Goal: Transaction & Acquisition: Book appointment/travel/reservation

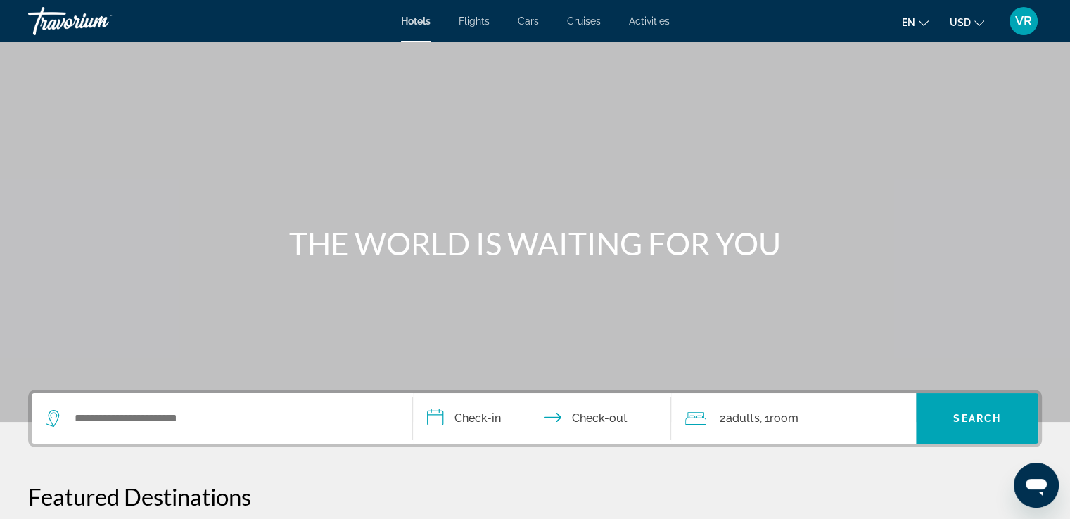
click at [926, 19] on icon "Change language" at bounding box center [924, 23] width 10 height 10
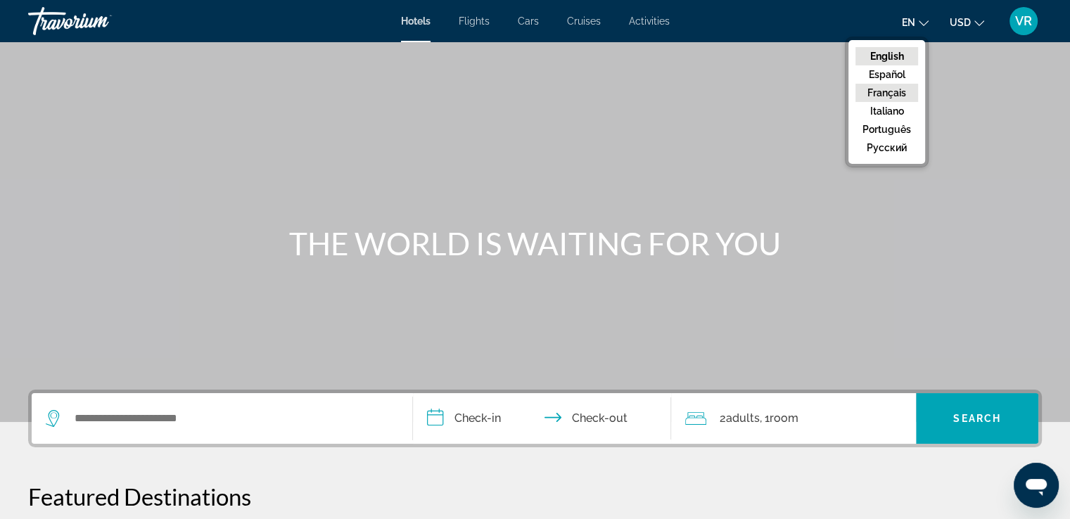
click at [878, 91] on button "Français" at bounding box center [886, 93] width 63 height 18
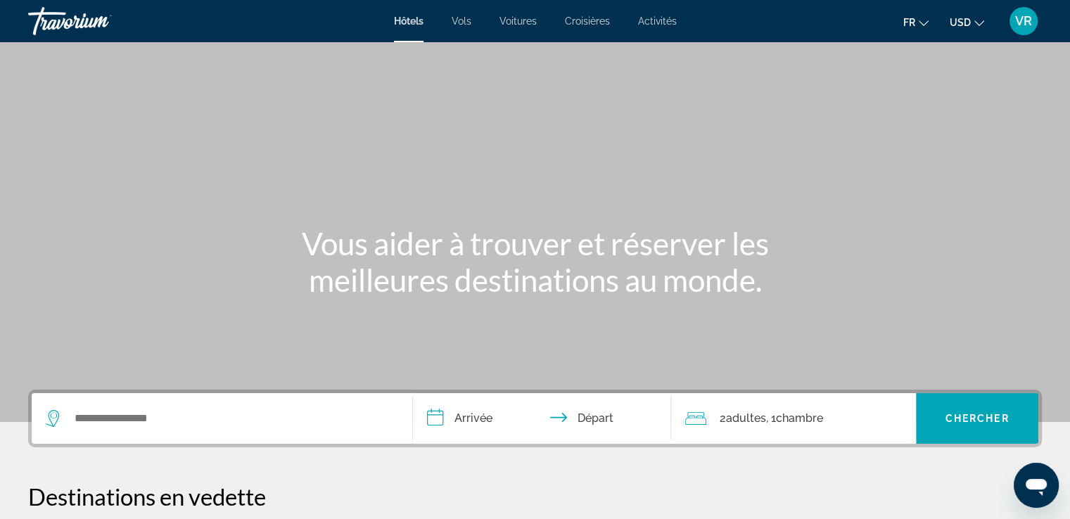
click at [979, 20] on icon "Change currency" at bounding box center [979, 23] width 10 height 10
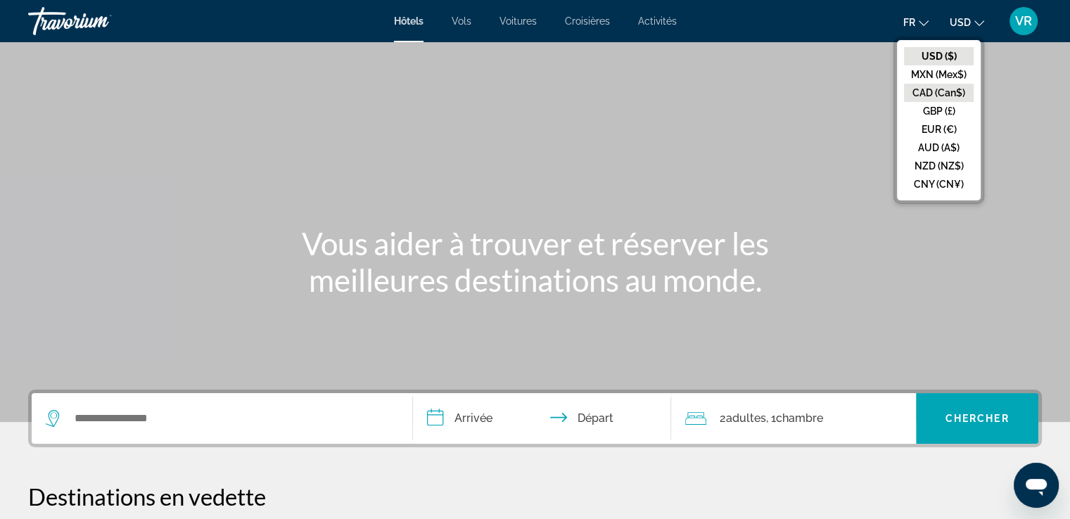
click at [937, 98] on button "CAD (Can$)" at bounding box center [939, 93] width 70 height 18
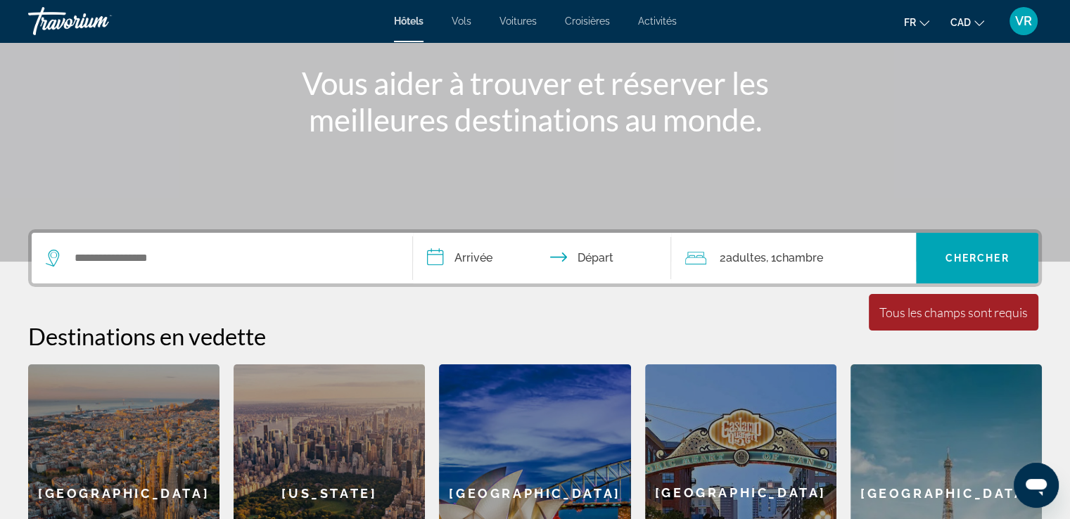
scroll to position [156, 0]
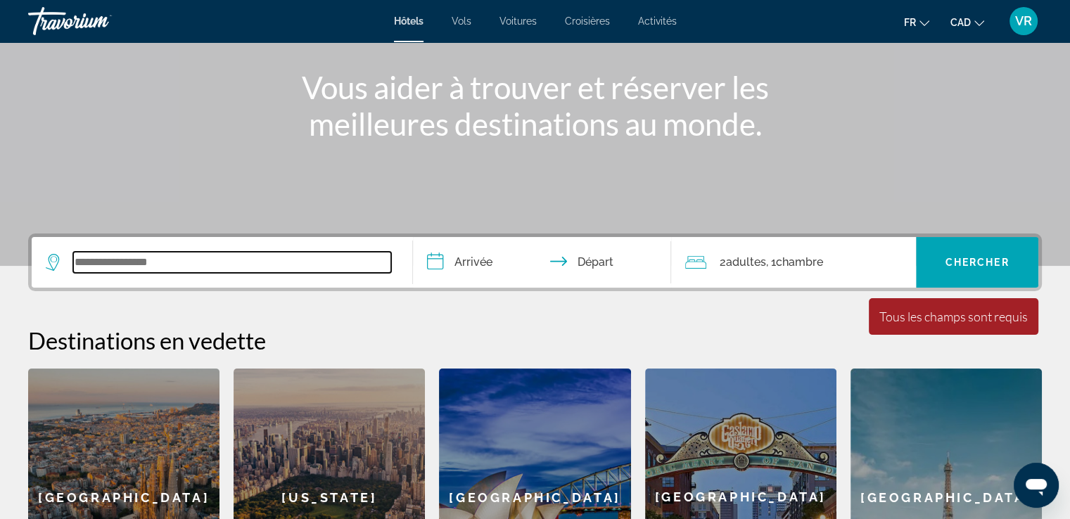
click at [112, 254] on input "Search widget" at bounding box center [232, 262] width 318 height 21
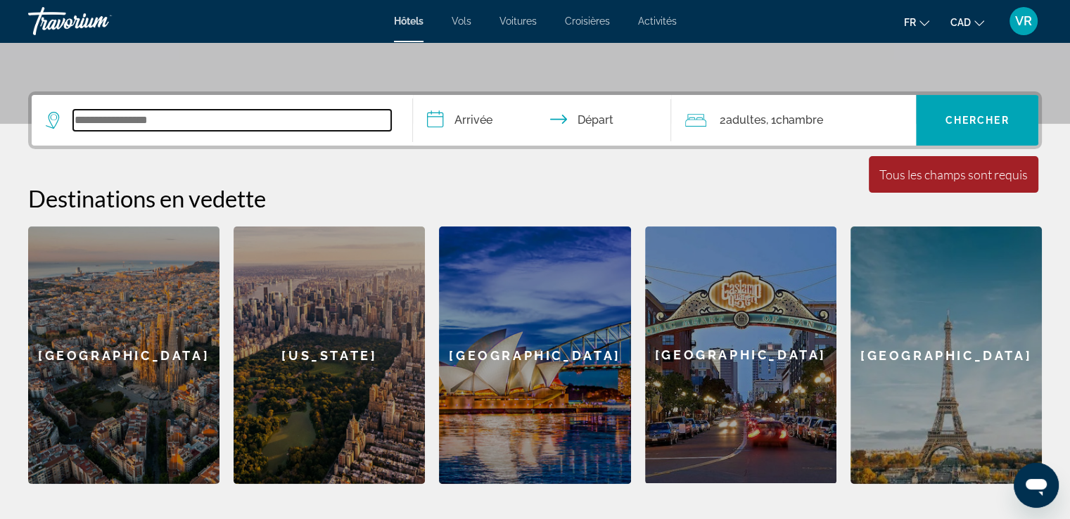
scroll to position [343, 0]
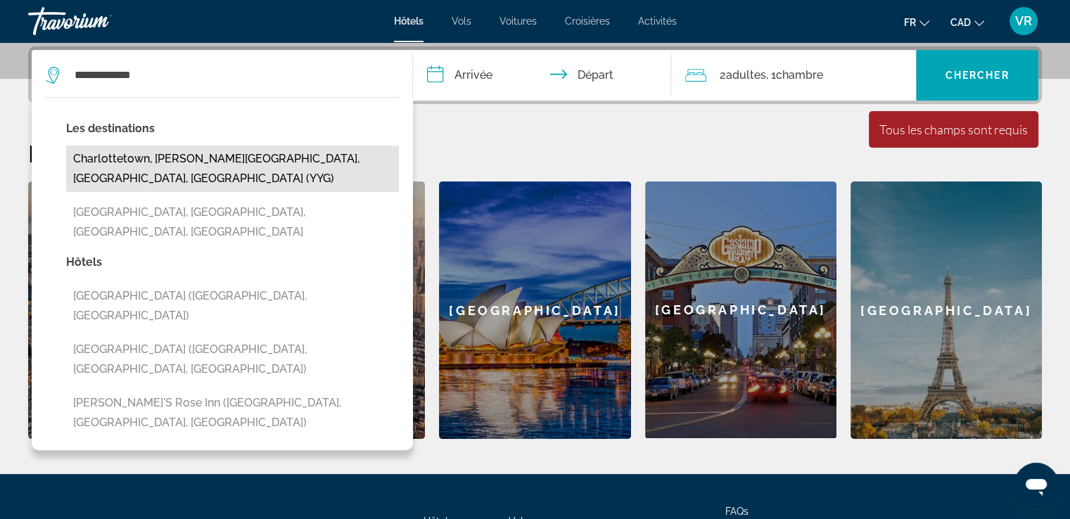
click at [177, 161] on button "Charlottetown, [PERSON_NAME][GEOGRAPHIC_DATA], [GEOGRAPHIC_DATA], [GEOGRAPHIC_D…" at bounding box center [232, 169] width 333 height 46
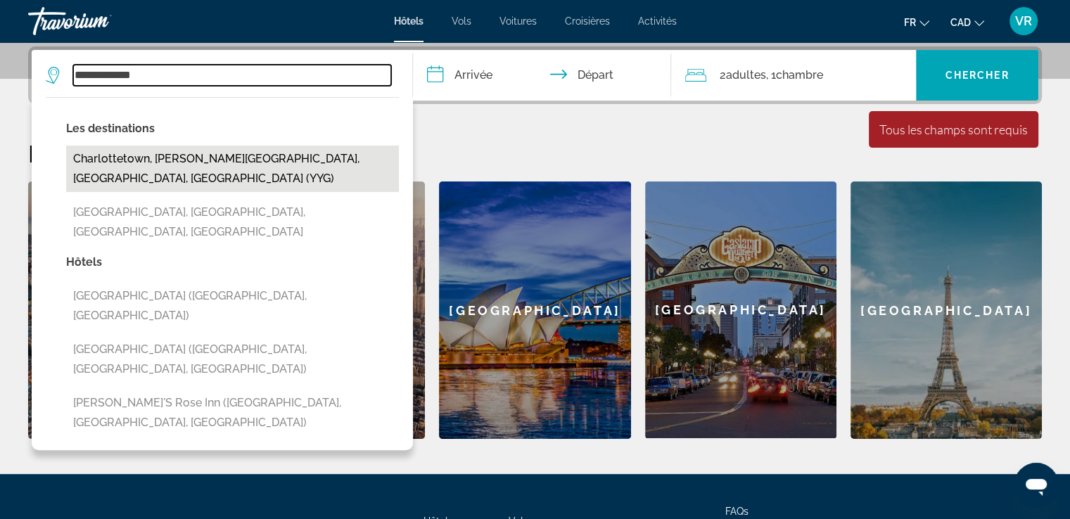
type input "**********"
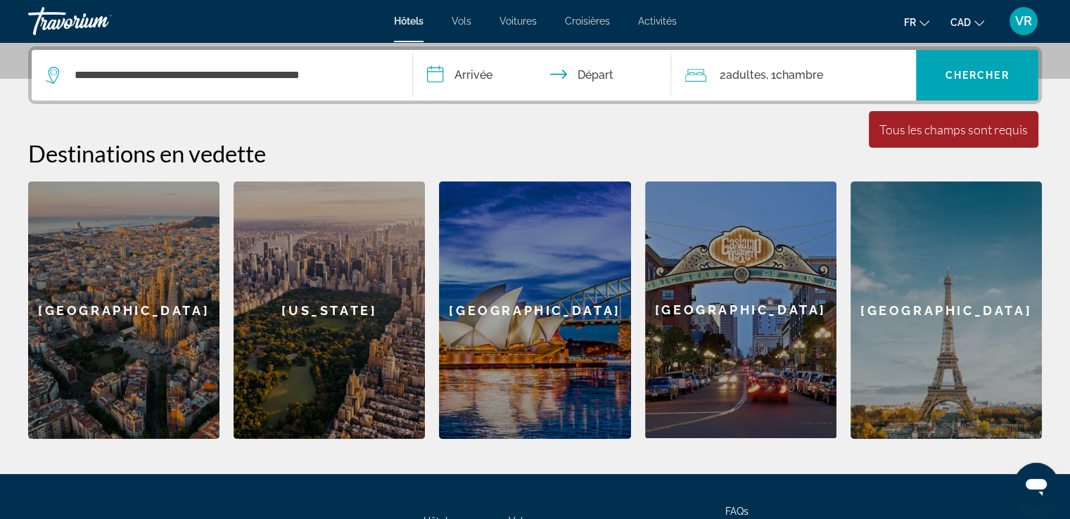
click at [473, 68] on input "**********" at bounding box center [545, 77] width 264 height 55
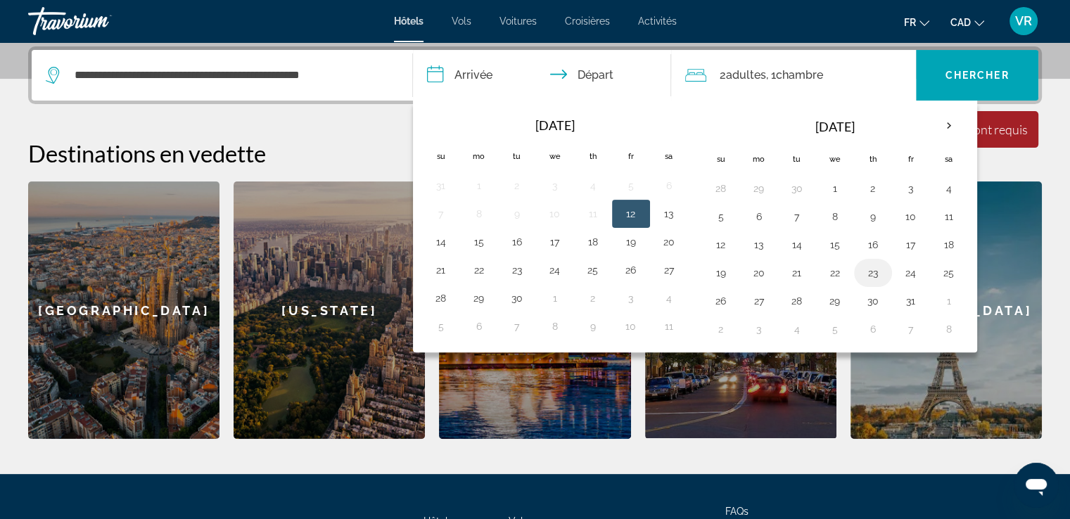
click at [864, 267] on button "23" at bounding box center [873, 273] width 23 height 20
click at [943, 270] on button "25" at bounding box center [949, 273] width 23 height 20
type input "**********"
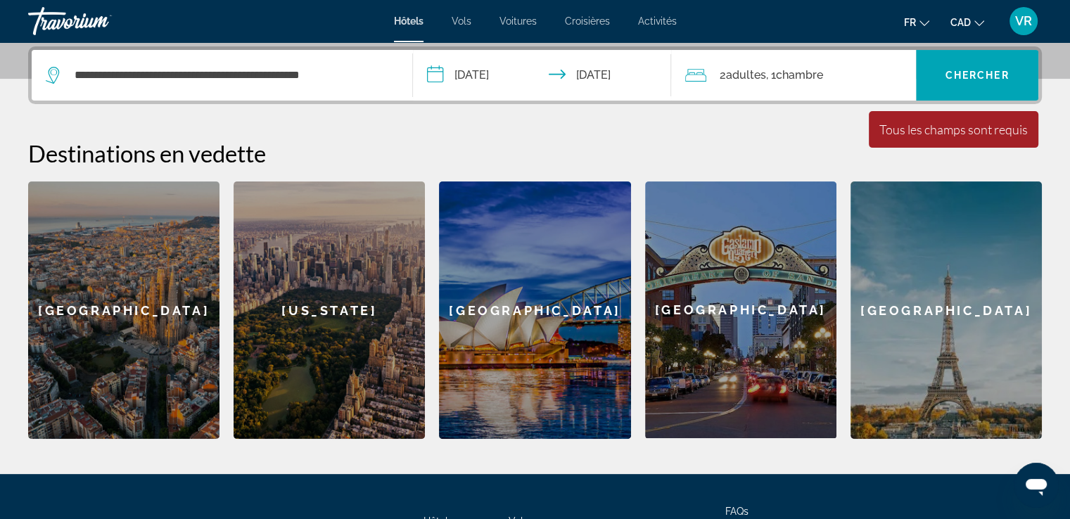
click at [807, 72] on span "Chambre" at bounding box center [798, 74] width 47 height 13
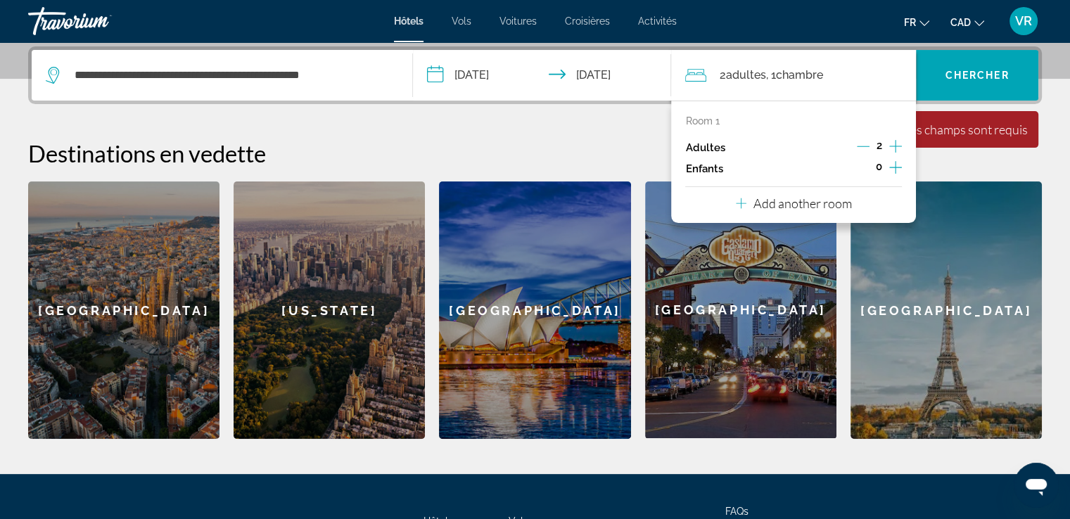
click at [893, 146] on icon "Increment adults" at bounding box center [895, 146] width 13 height 17
click at [966, 77] on span "Chercher" at bounding box center [977, 75] width 64 height 11
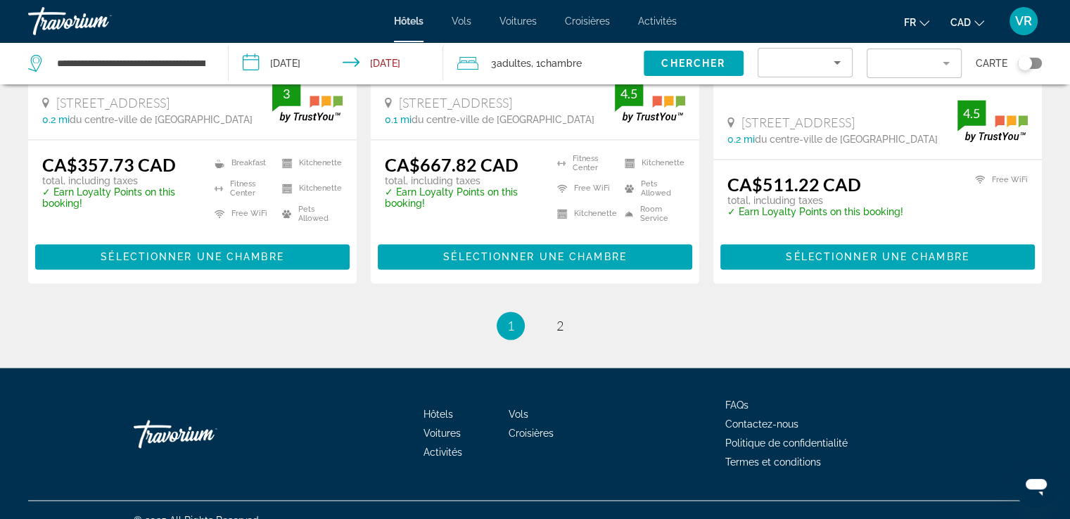
scroll to position [2010, 0]
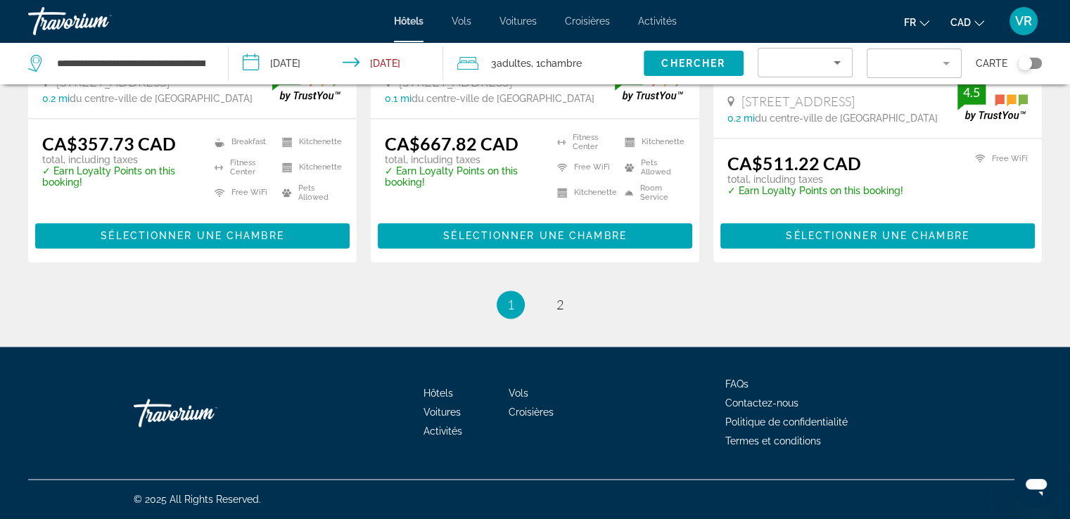
click at [1036, 62] on div "Toggle map" at bounding box center [1030, 63] width 24 height 11
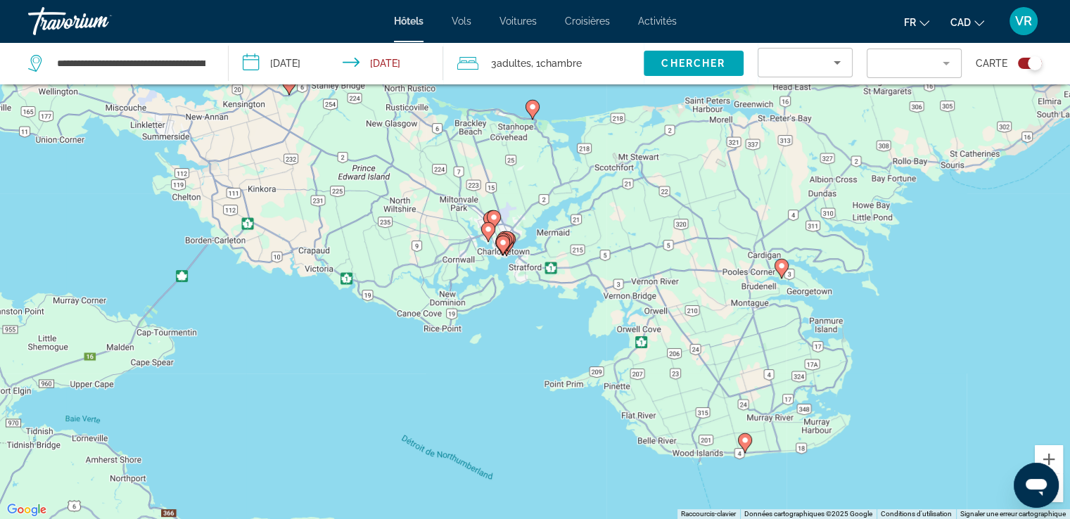
click at [1021, 61] on div "Toggle map" at bounding box center [1030, 63] width 24 height 11
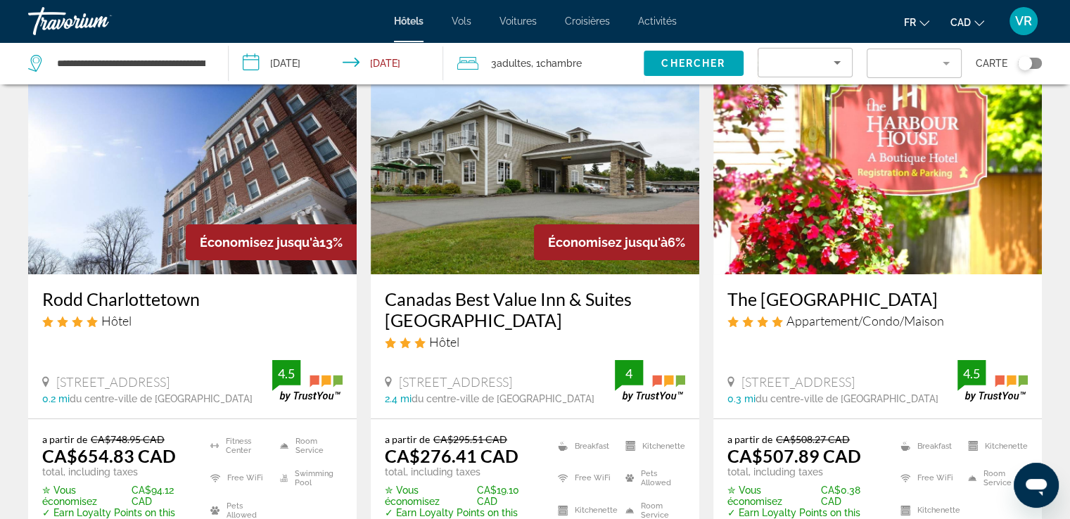
scroll to position [98, 0]
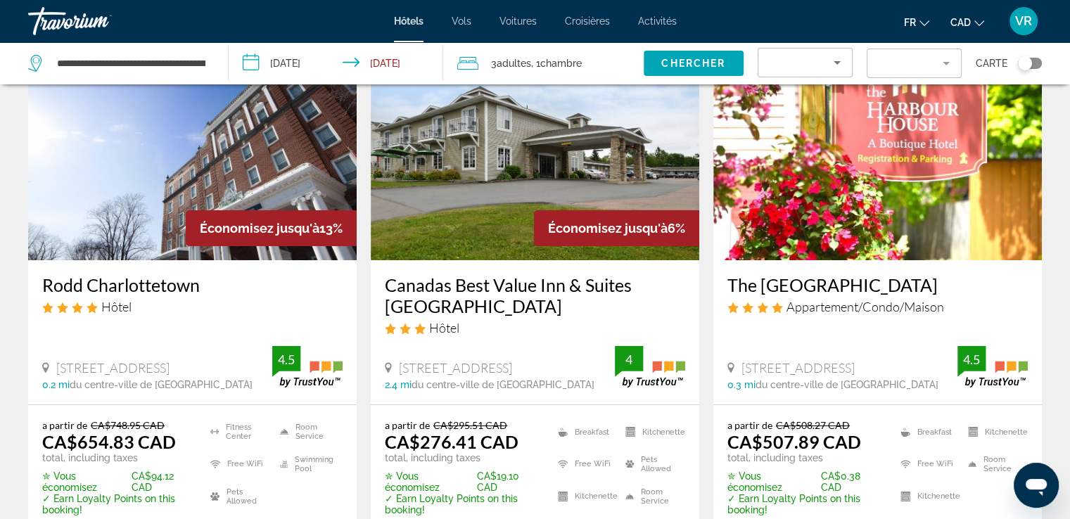
click at [836, 60] on icon "Sort by" at bounding box center [836, 62] width 17 height 17
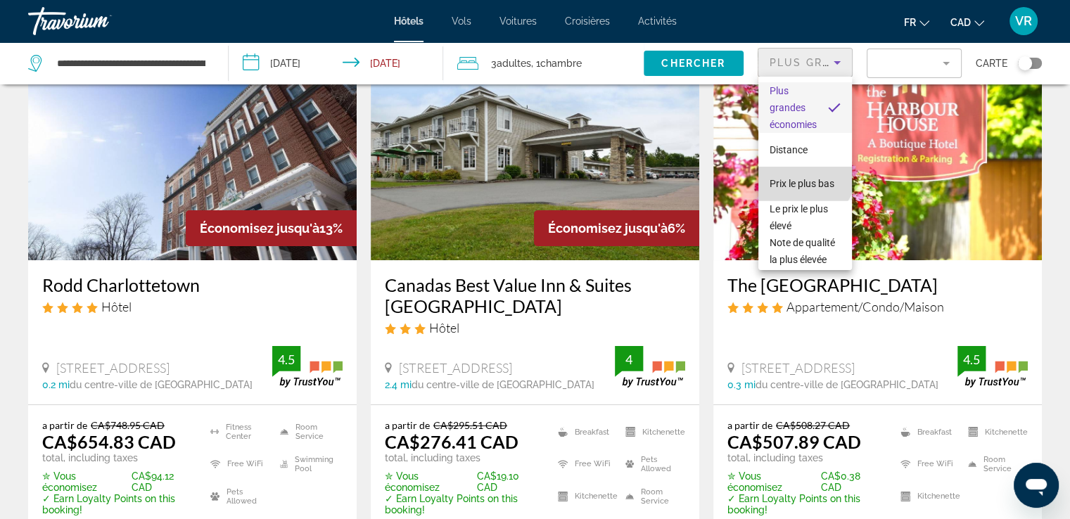
click at [803, 178] on span "Prix le plus bas" at bounding box center [801, 183] width 65 height 11
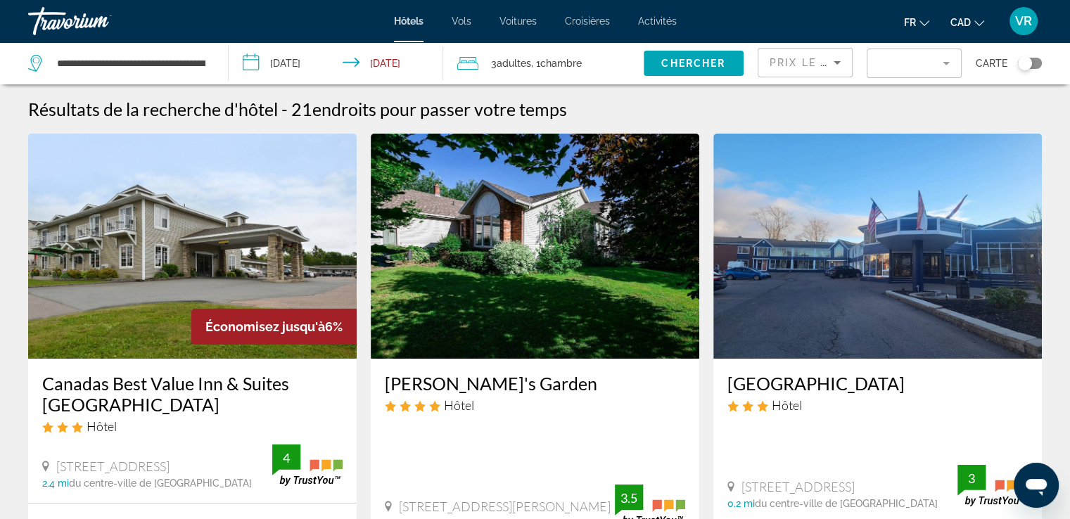
click at [942, 60] on mat-form-field "Filter" at bounding box center [913, 64] width 95 height 30
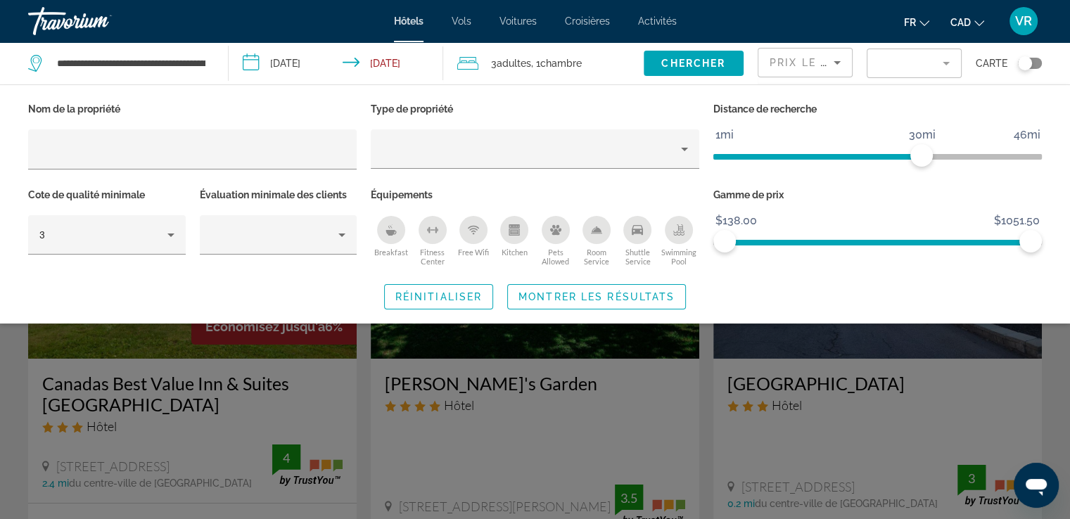
click at [391, 233] on icon "Breakfast" at bounding box center [391, 233] width 11 height 6
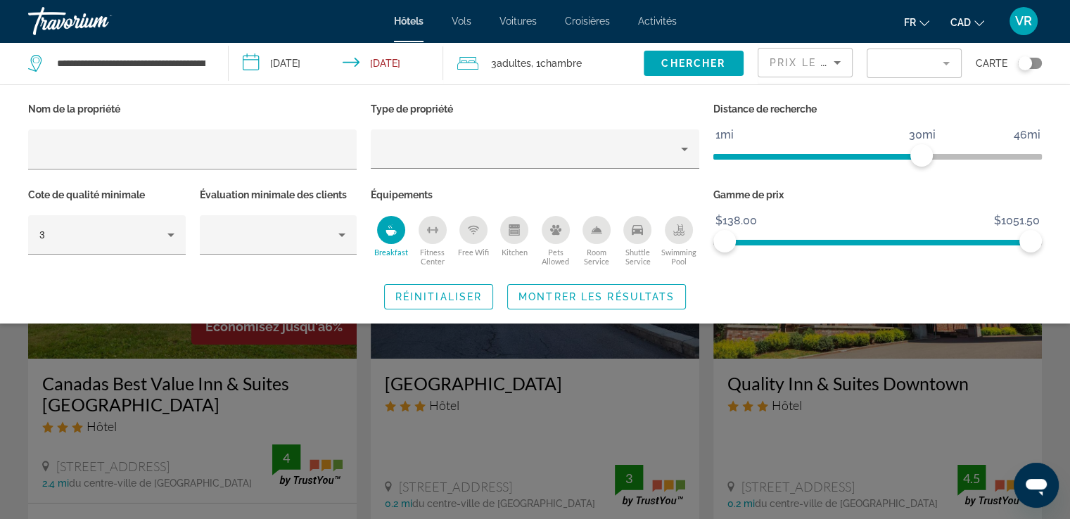
click at [475, 231] on icon "Free Wifi" at bounding box center [473, 232] width 5 height 2
click at [513, 226] on icon "Kitchen" at bounding box center [514, 226] width 11 height 4
drag, startPoint x: 923, startPoint y: 150, endPoint x: 807, endPoint y: 158, distance: 115.7
click at [807, 158] on span "ngx-slider" at bounding box center [806, 155] width 23 height 23
click at [667, 291] on span "Montrer les résultats" at bounding box center [596, 296] width 156 height 11
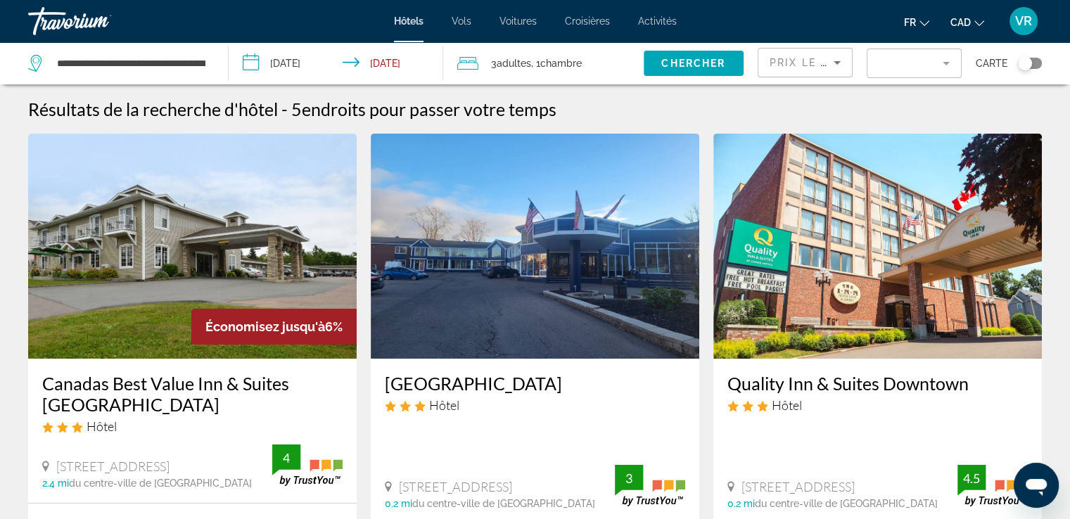
click at [908, 60] on mat-form-field "Filter" at bounding box center [913, 64] width 95 height 30
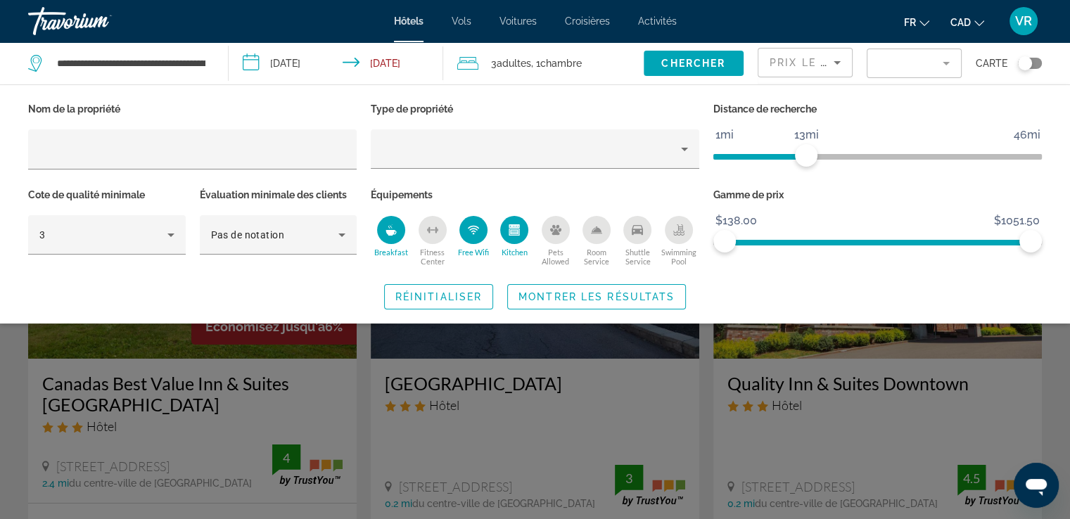
click at [1058, 437] on div "Search widget" at bounding box center [535, 365] width 1070 height 308
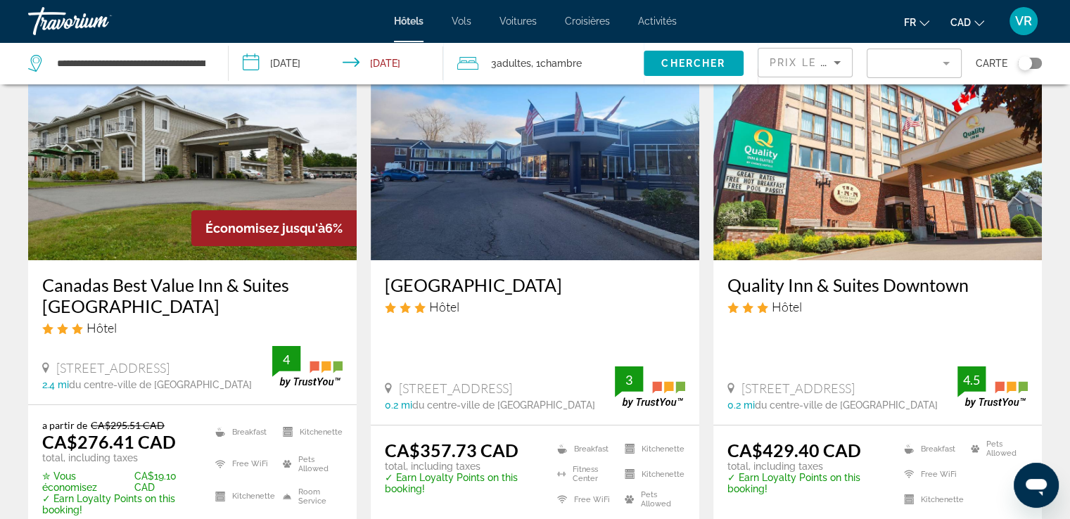
scroll to position [68, 0]
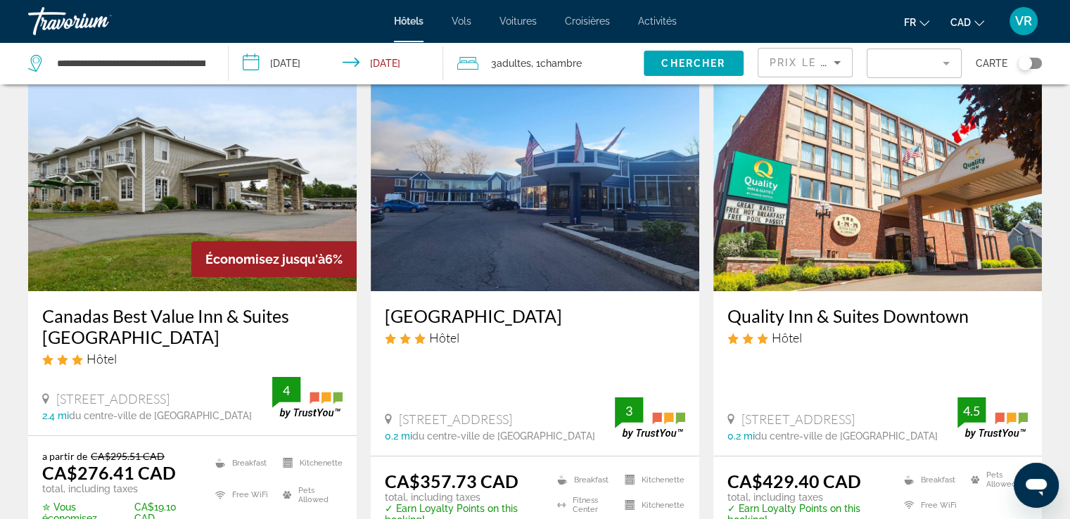
click at [477, 219] on img "Main content" at bounding box center [535, 178] width 328 height 225
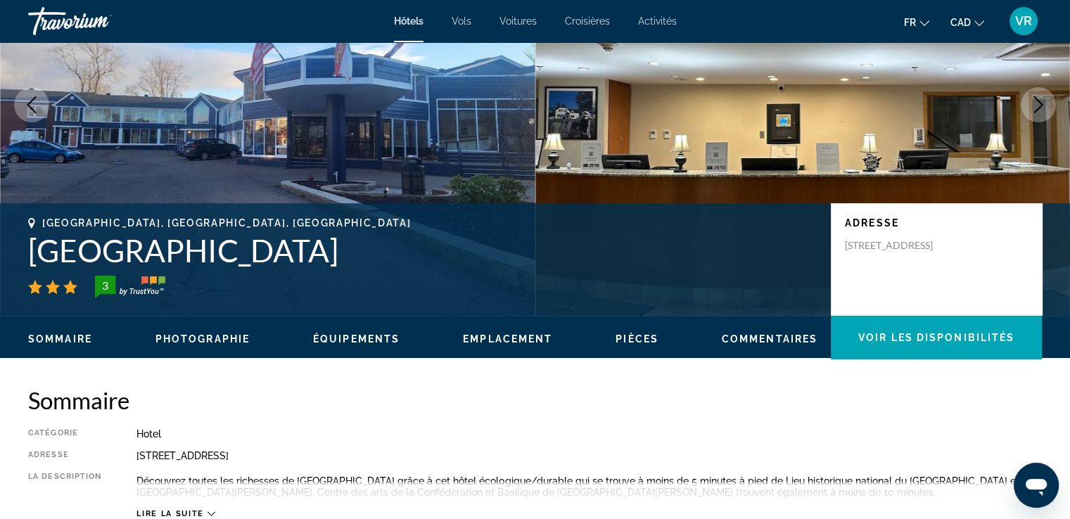
scroll to position [113, 0]
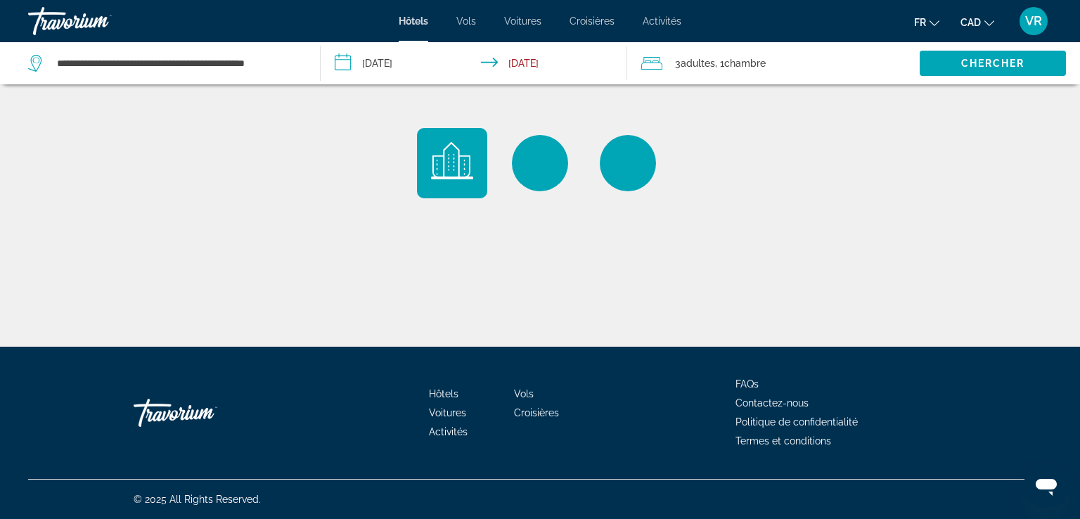
click at [1028, 23] on span "VR" at bounding box center [1033, 21] width 17 height 14
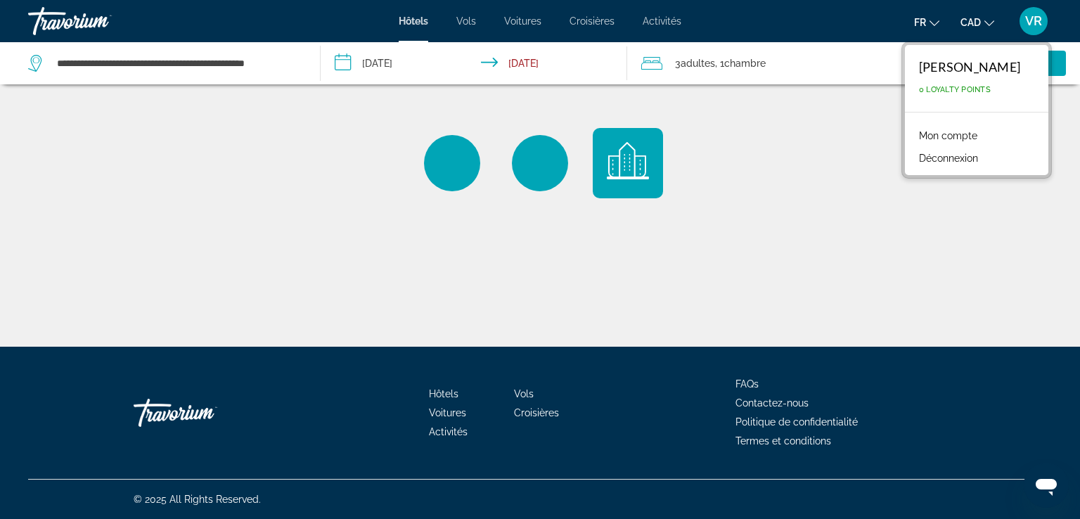
click at [964, 159] on button "Déconnexion" at bounding box center [948, 158] width 73 height 18
